Goal: Information Seeking & Learning: Learn about a topic

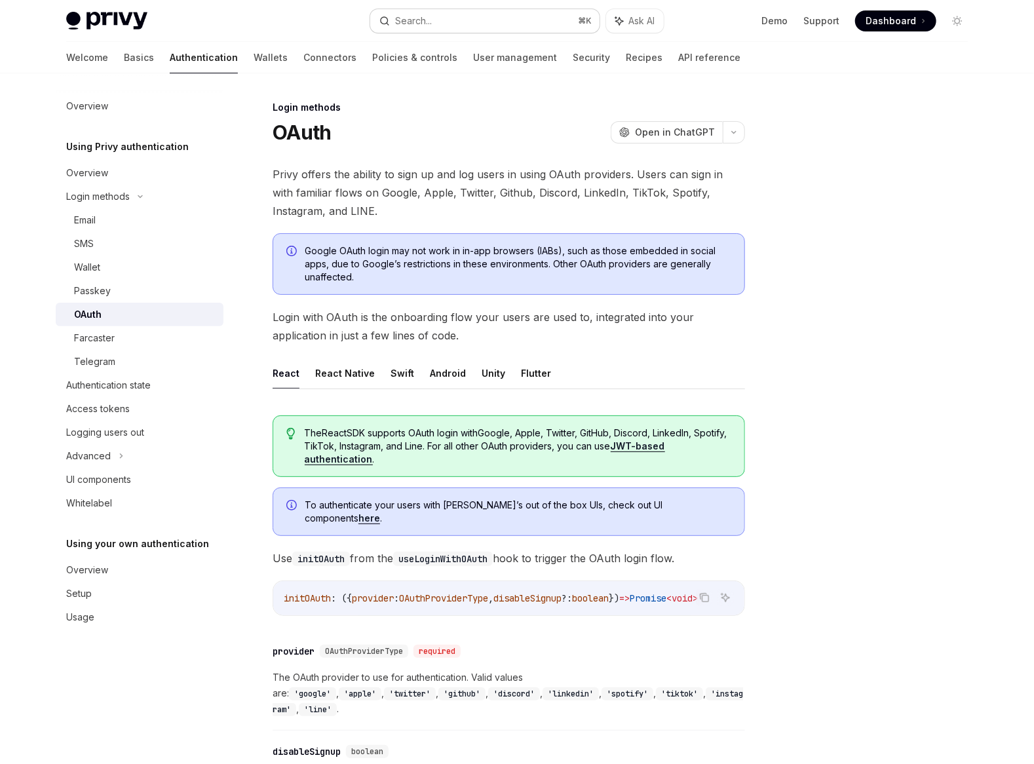
click at [478, 22] on button "Search... ⌘ K" at bounding box center [484, 21] width 229 height 24
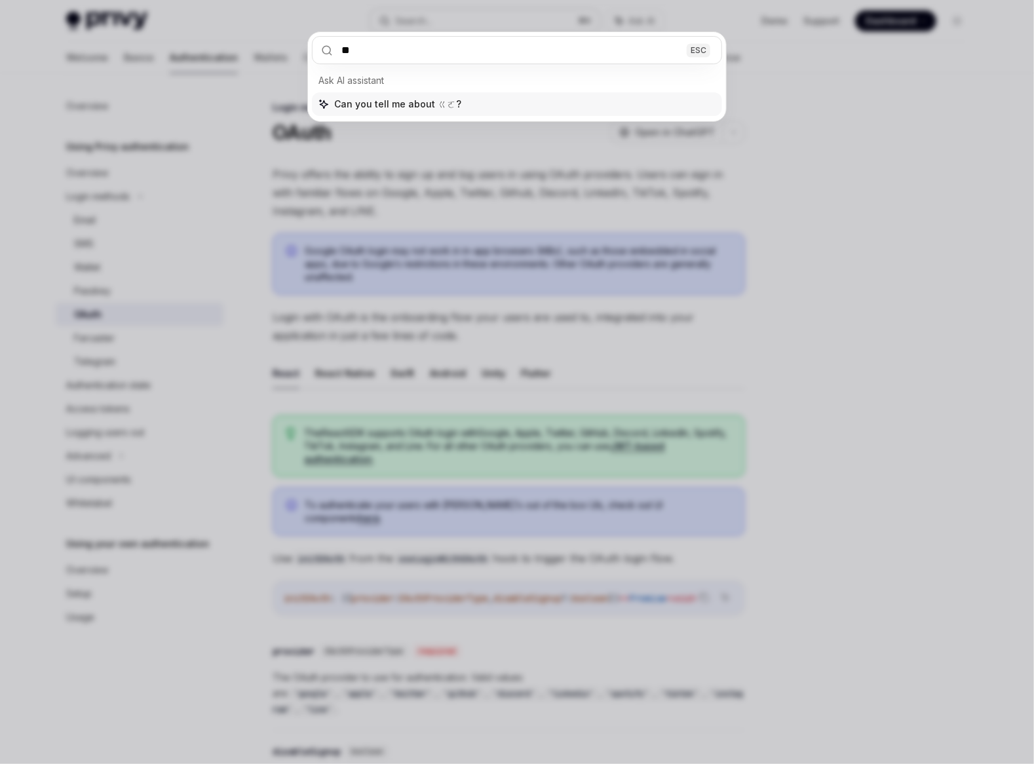
type input "*"
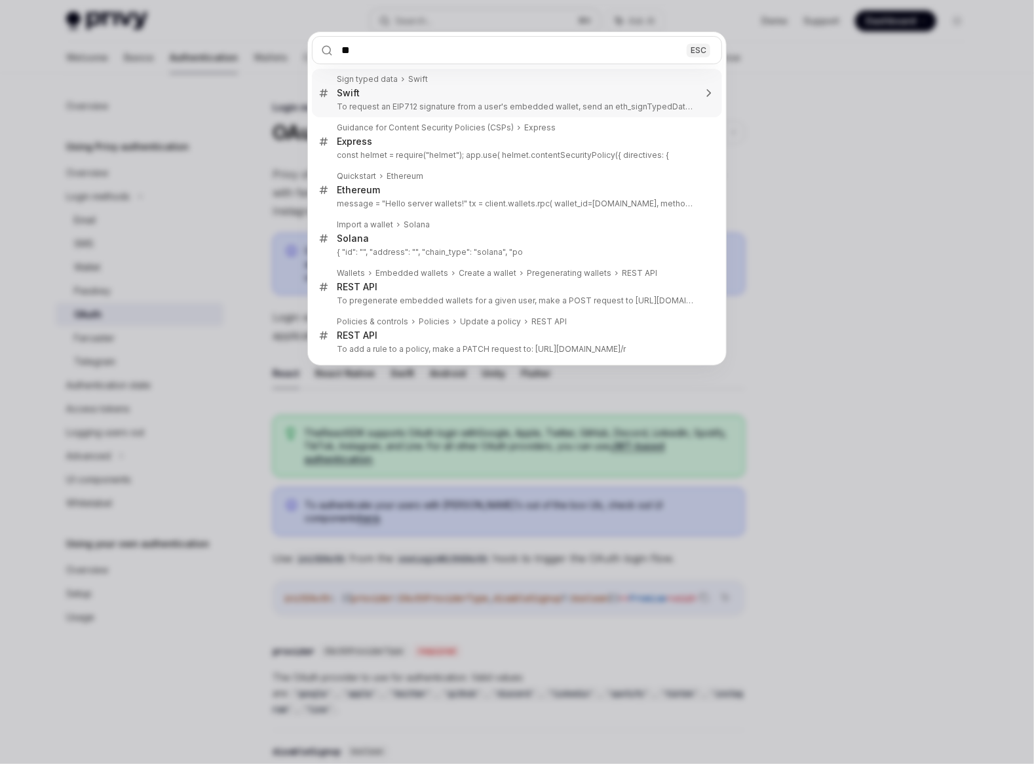
type input "*"
type input "****"
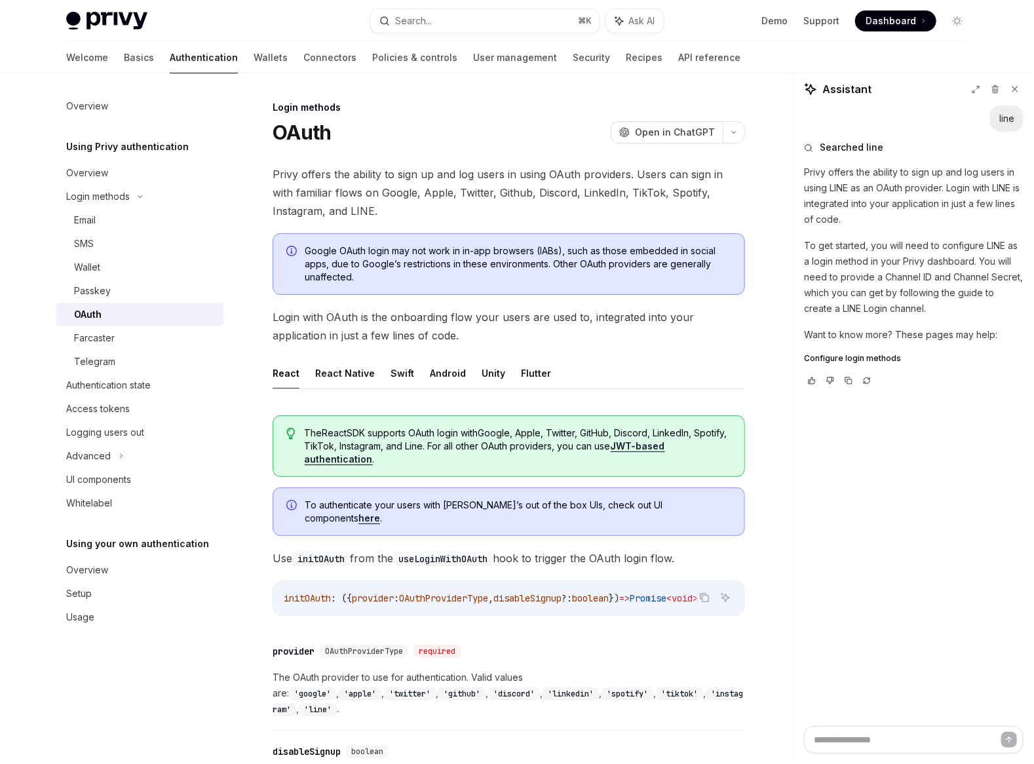
type textarea "*"
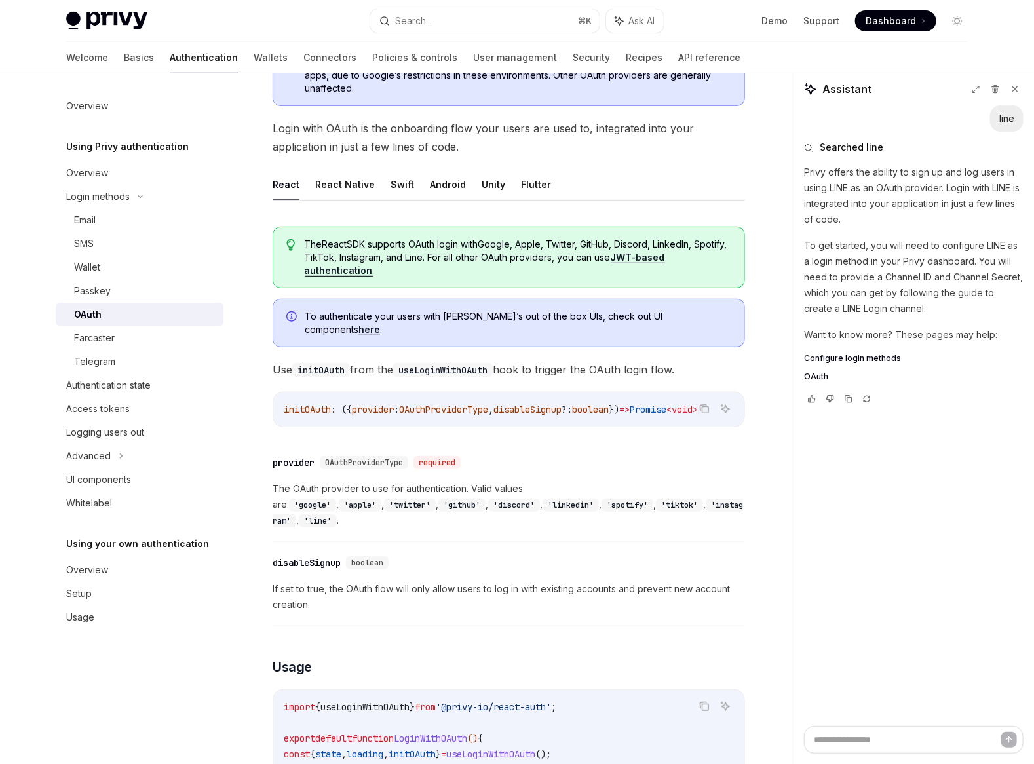
scroll to position [191, 0]
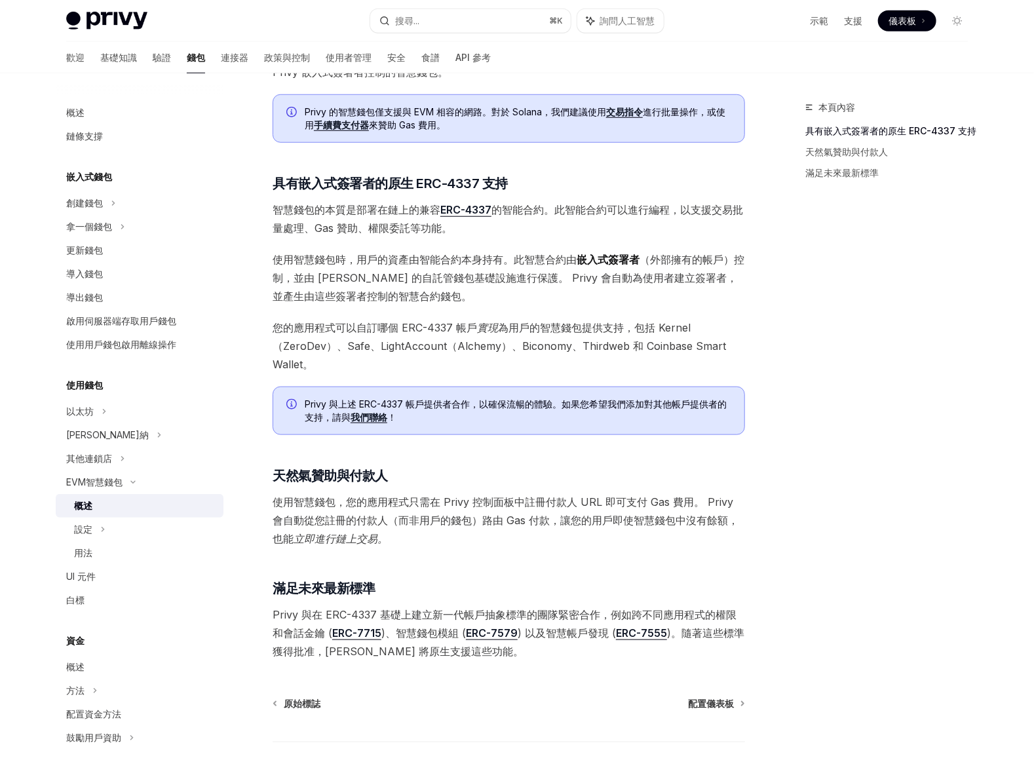
scroll to position [666, 0]
